Goal: Navigation & Orientation: Find specific page/section

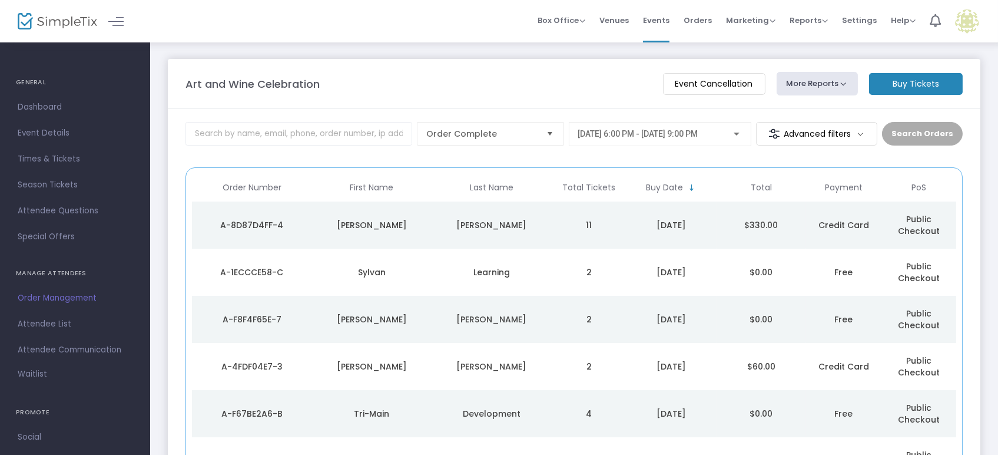
click at [53, 296] on span "Order Management" at bounding box center [75, 297] width 115 height 15
click at [655, 24] on span "Events" at bounding box center [656, 20] width 27 height 30
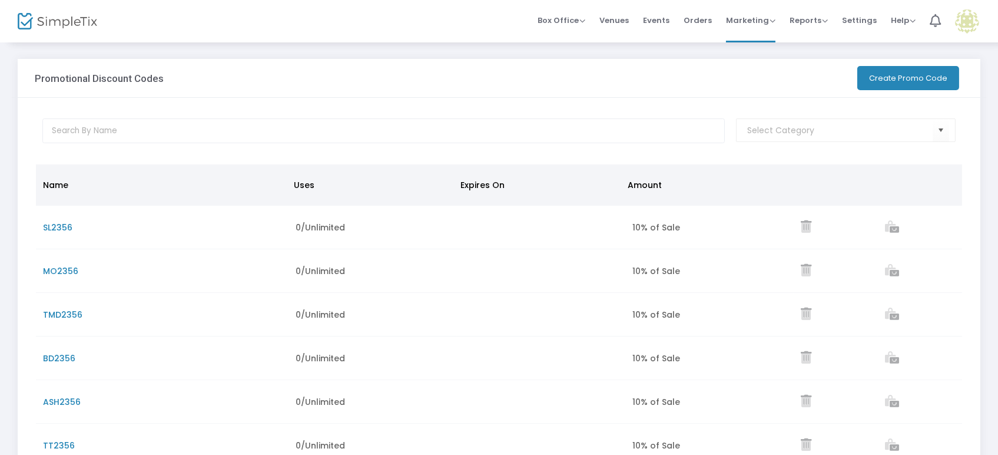
click at [565, 20] on span "Events" at bounding box center [656, 20] width 27 height 30
